Goal: Task Accomplishment & Management: Use online tool/utility

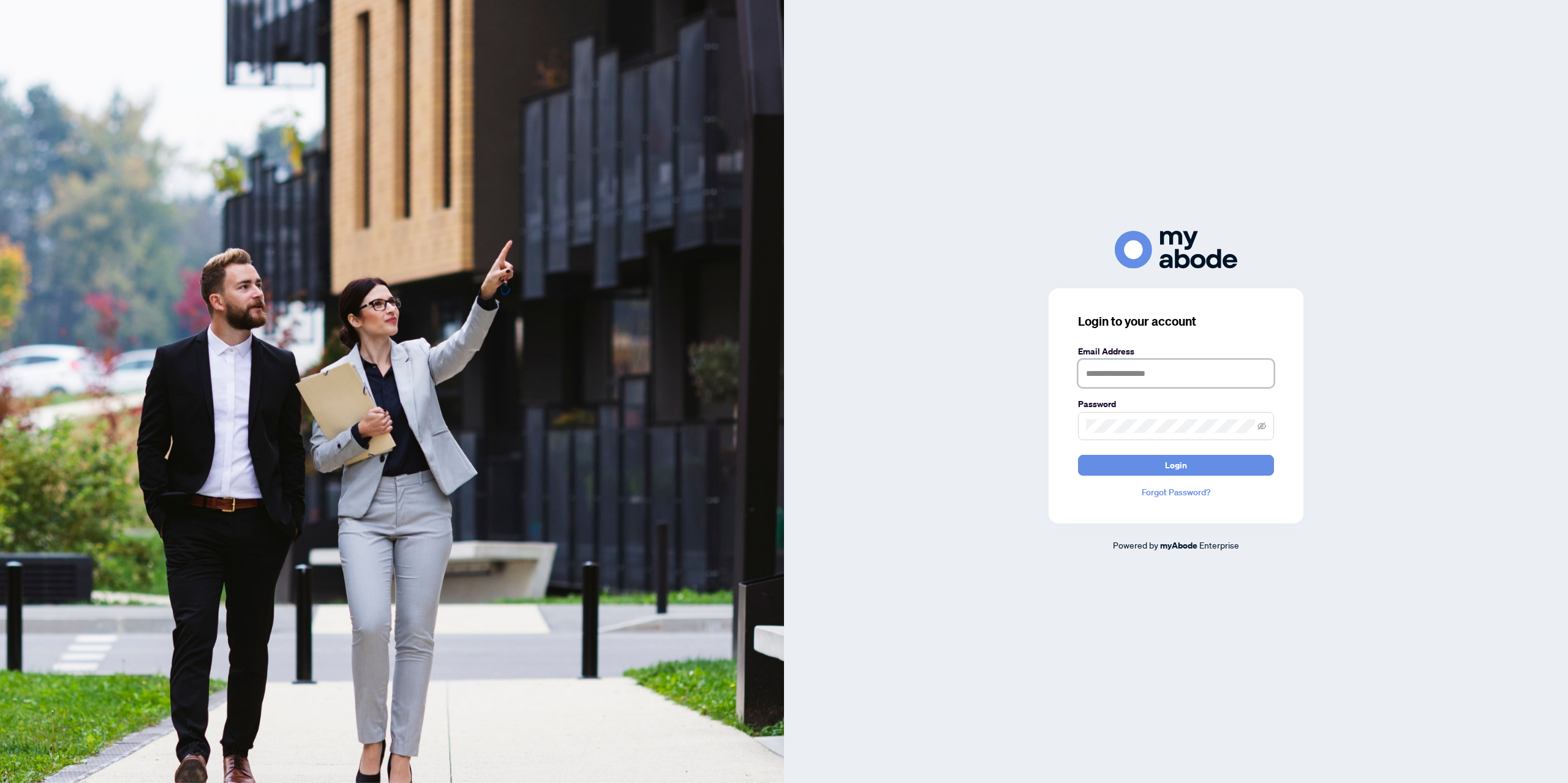
click at [1127, 373] on input "text" at bounding box center [1176, 373] width 196 height 28
type input "**********"
click at [1078, 455] on button "Login" at bounding box center [1176, 464] width 196 height 20
click at [1263, 429] on icon "eye-invisible" at bounding box center [1261, 426] width 9 height 9
click at [1080, 423] on span at bounding box center [1176, 426] width 196 height 28
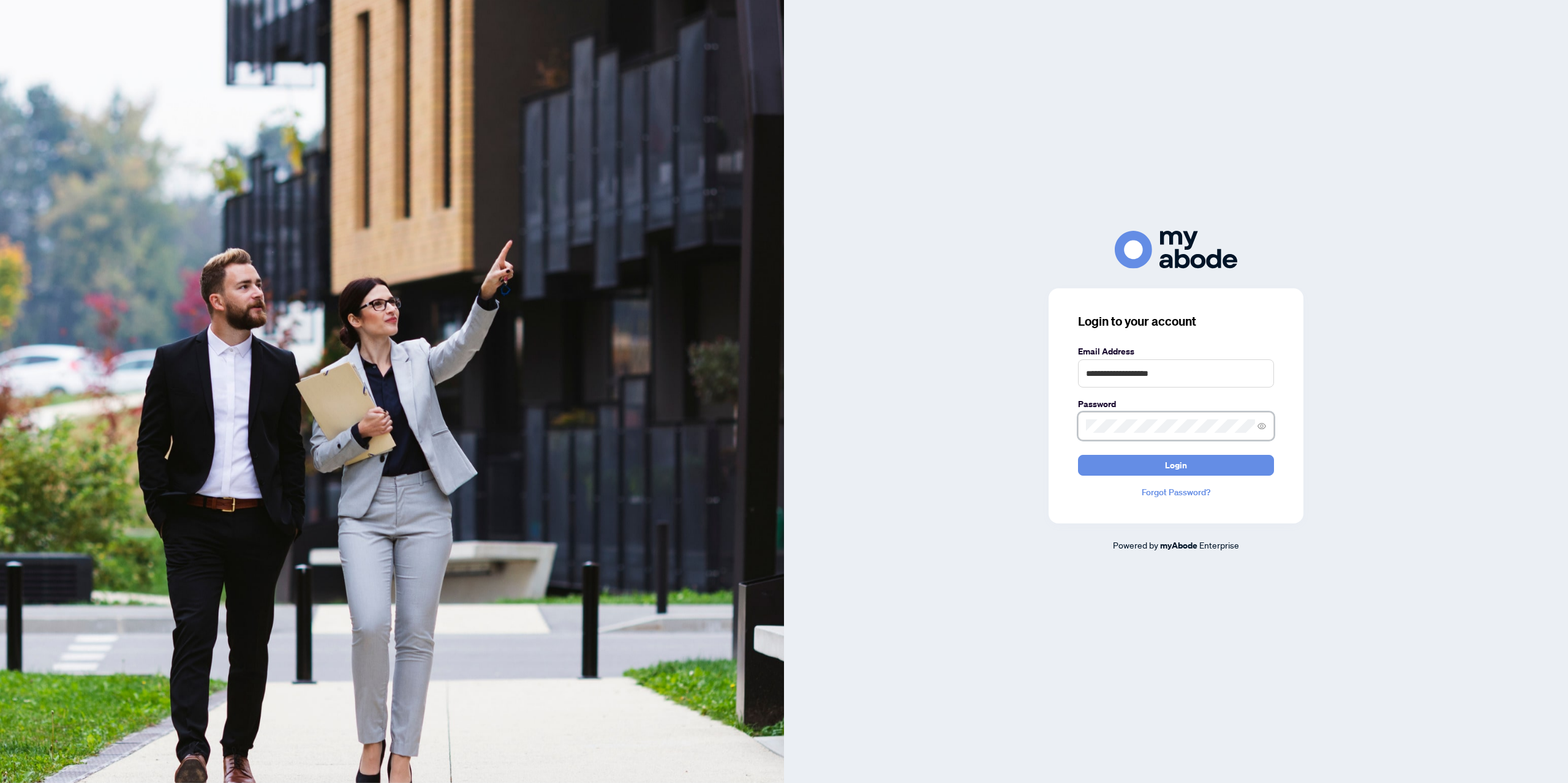
click at [1078, 455] on button "Login" at bounding box center [1176, 464] width 196 height 20
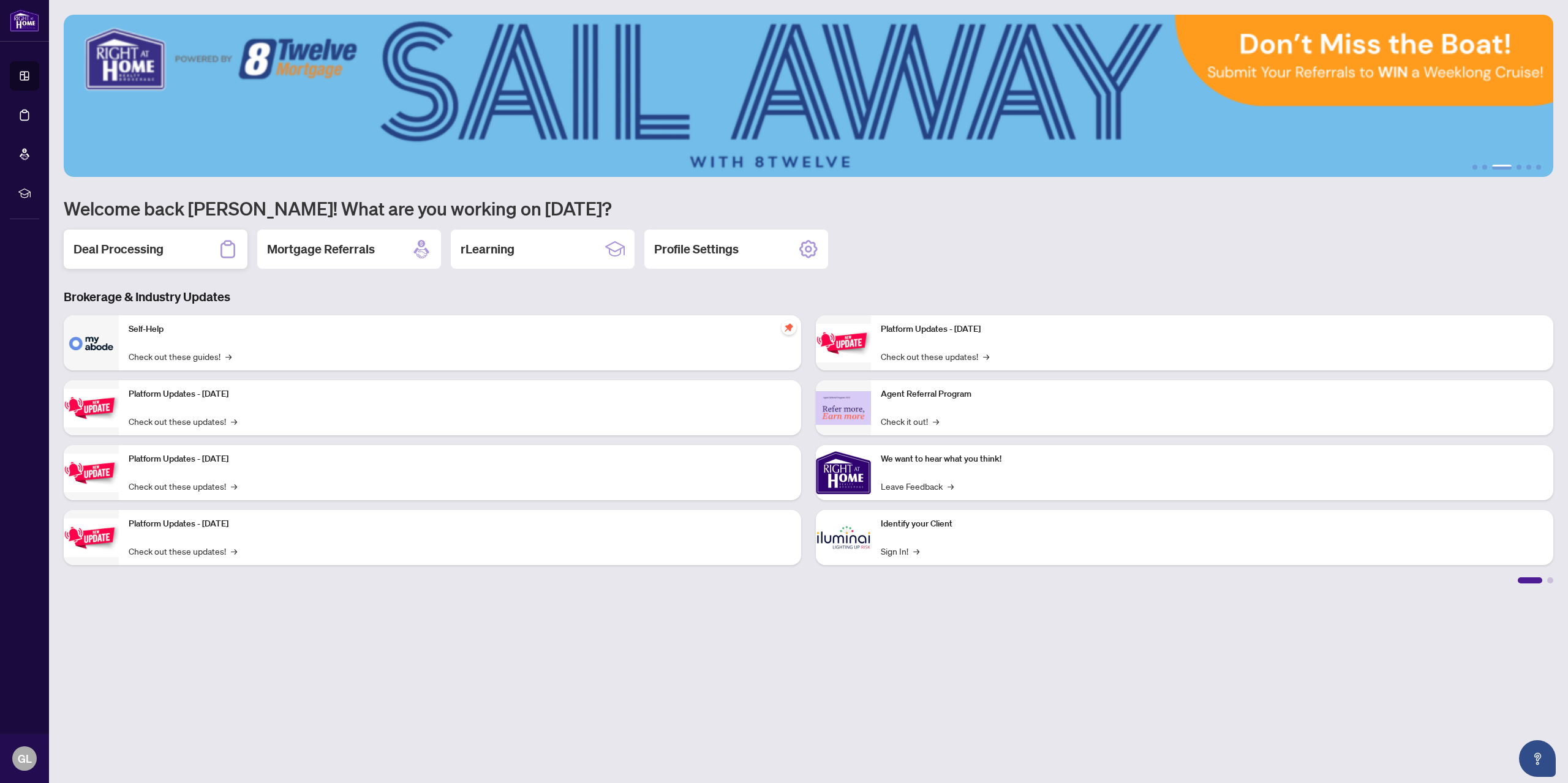
click at [149, 252] on h2 "Deal Processing" at bounding box center [119, 250] width 90 height 17
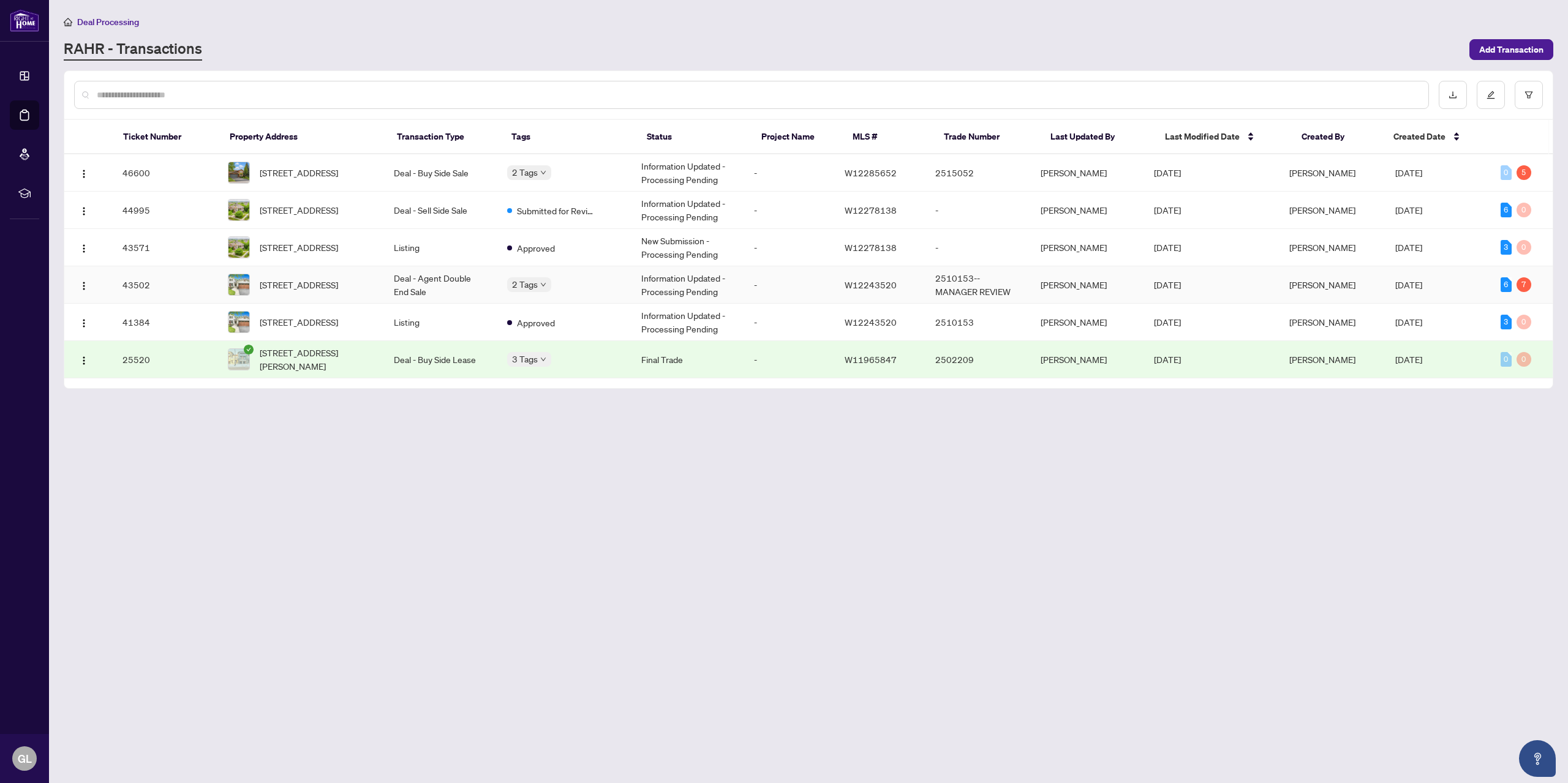
click at [330, 290] on span "[STREET_ADDRESS]" at bounding box center [298, 285] width 79 height 14
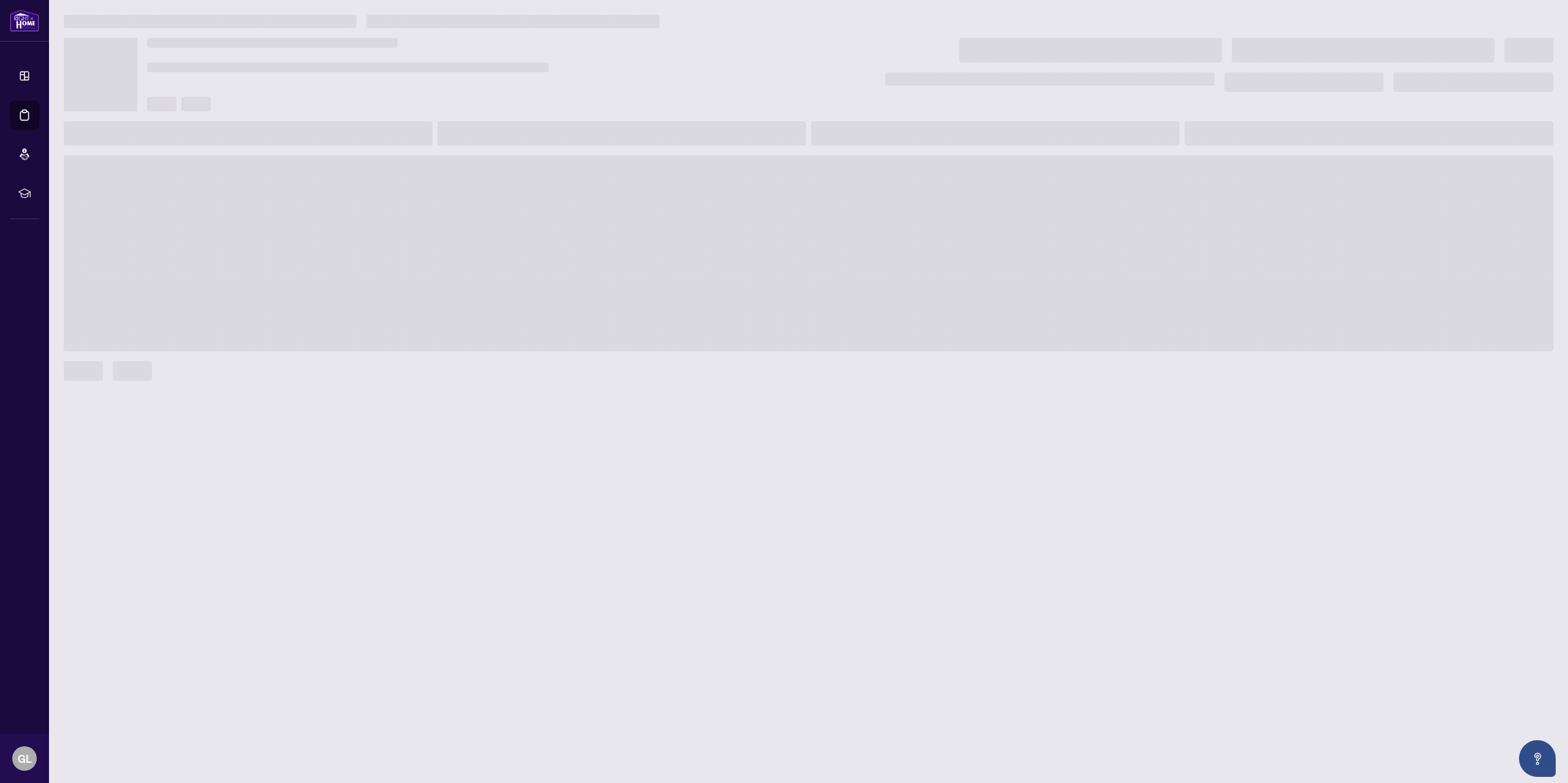
click at [330, 290] on span at bounding box center [808, 254] width 1489 height 196
